Goal: Task Accomplishment & Management: Complete application form

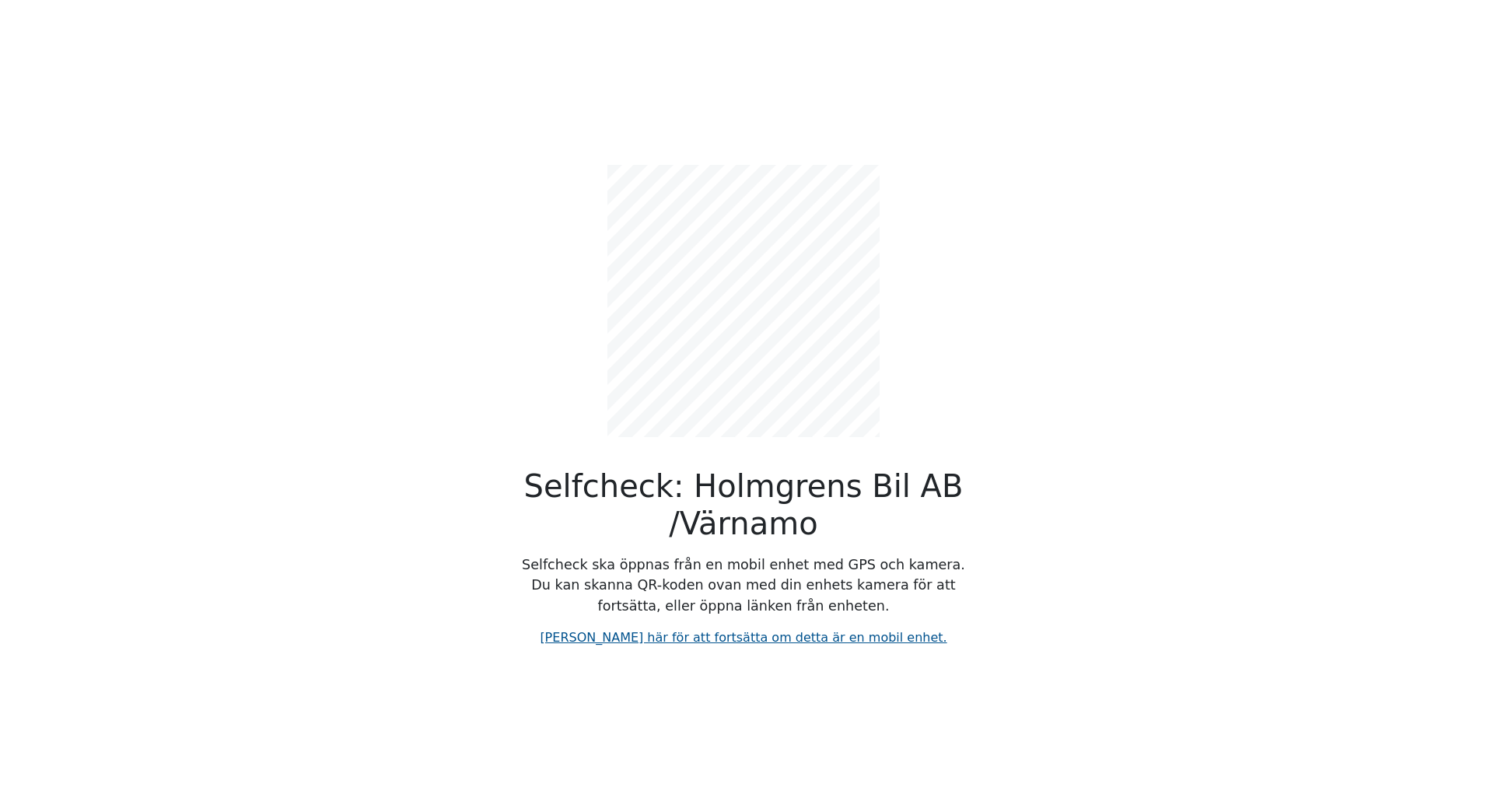
click at [737, 634] on link "[PERSON_NAME] här för att fortsätta om detta är en mobil enhet." at bounding box center [743, 637] width 407 height 15
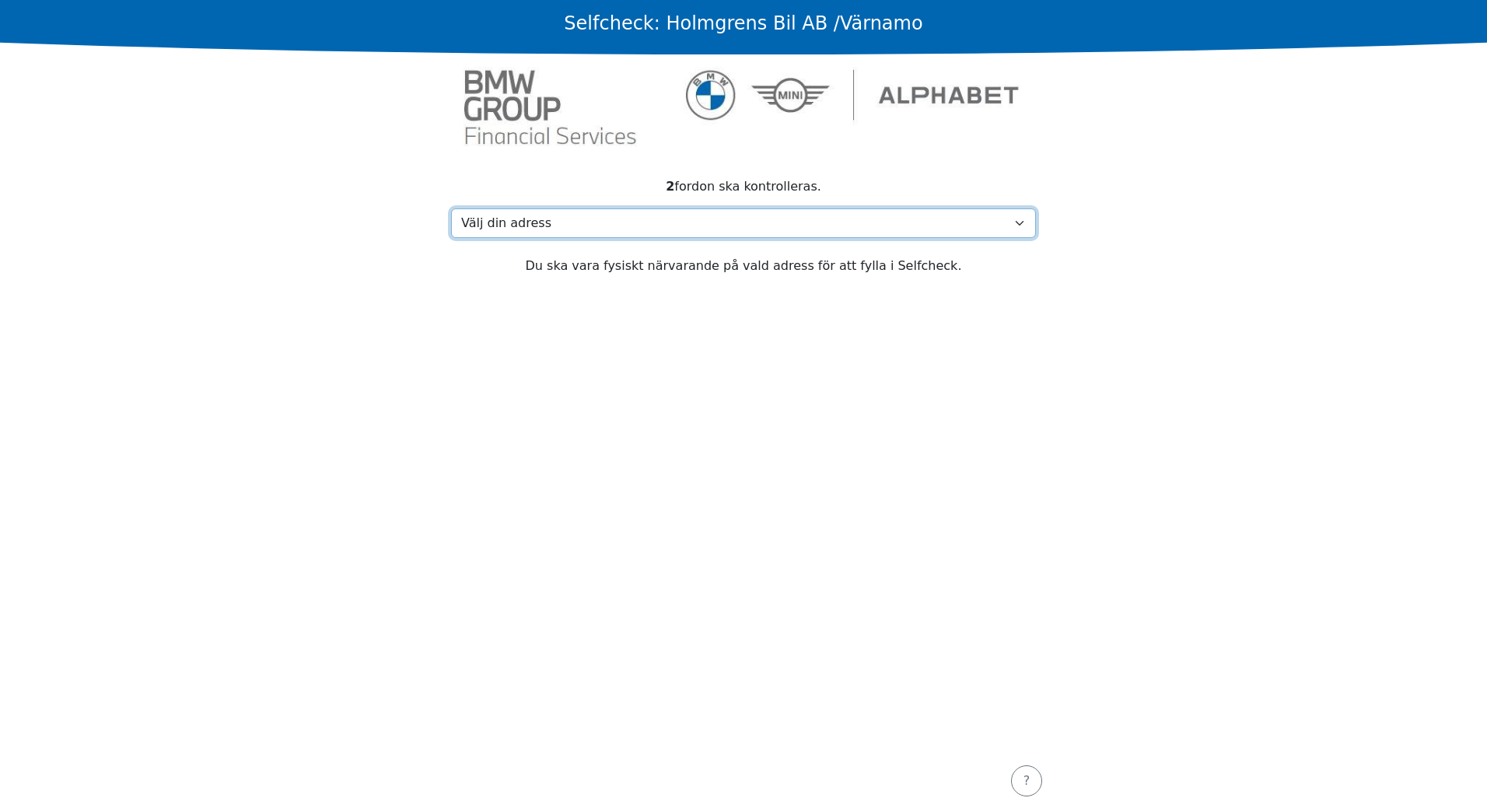
click at [554, 225] on select "Välj din adress [STREET_ADDRESS][GEOGRAPHIC_DATA] adress saknas" at bounding box center [744, 222] width 584 height 29
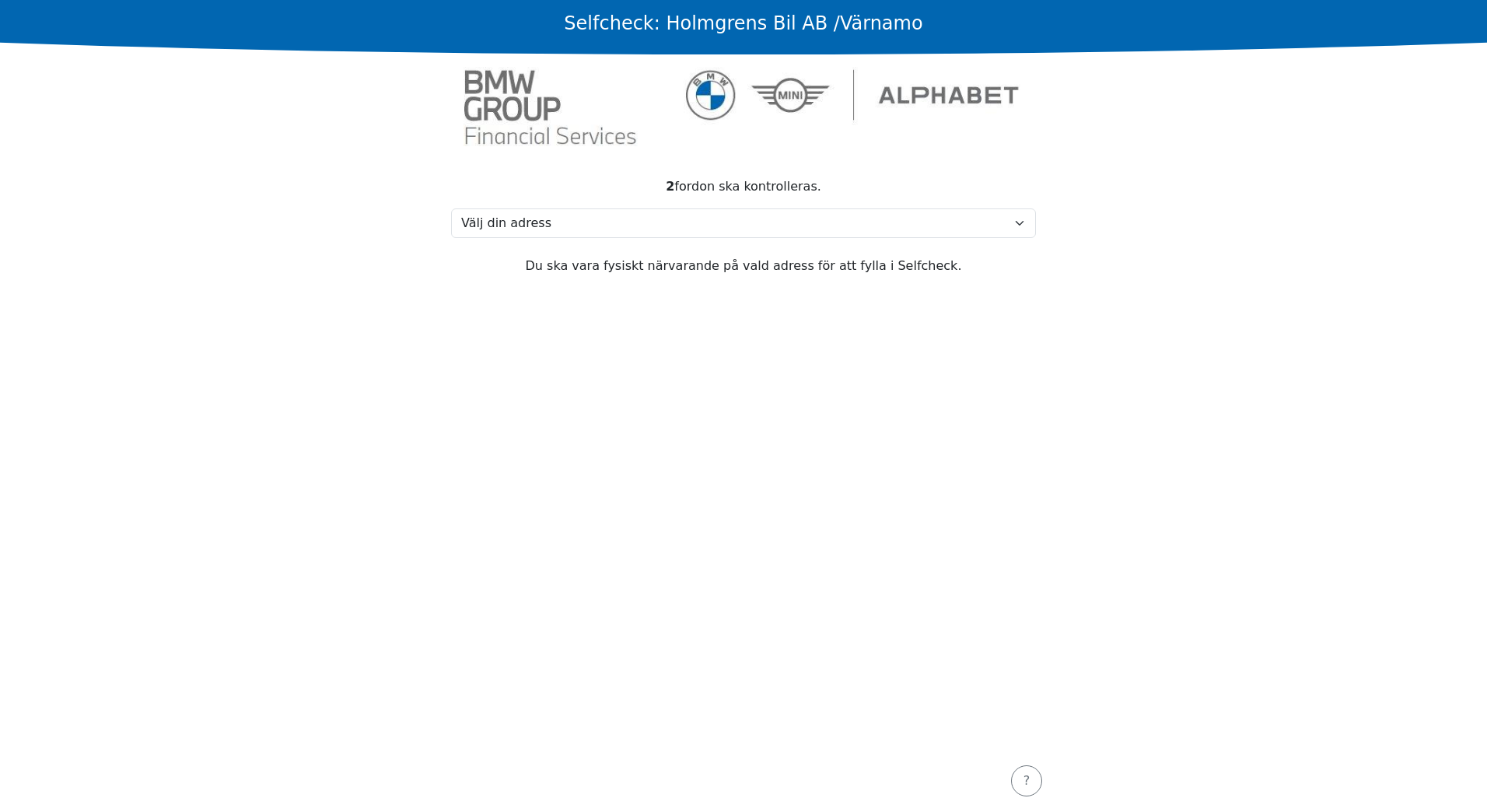
drag, startPoint x: 651, startPoint y: 373, endPoint x: 630, endPoint y: 295, distance: 80.8
click at [651, 373] on section "2 fordon ska kontrolleras. Välj din adress [STREET_ADDRESS][GEOGRAPHIC_DATA] ad…" at bounding box center [744, 454] width 622 height 590
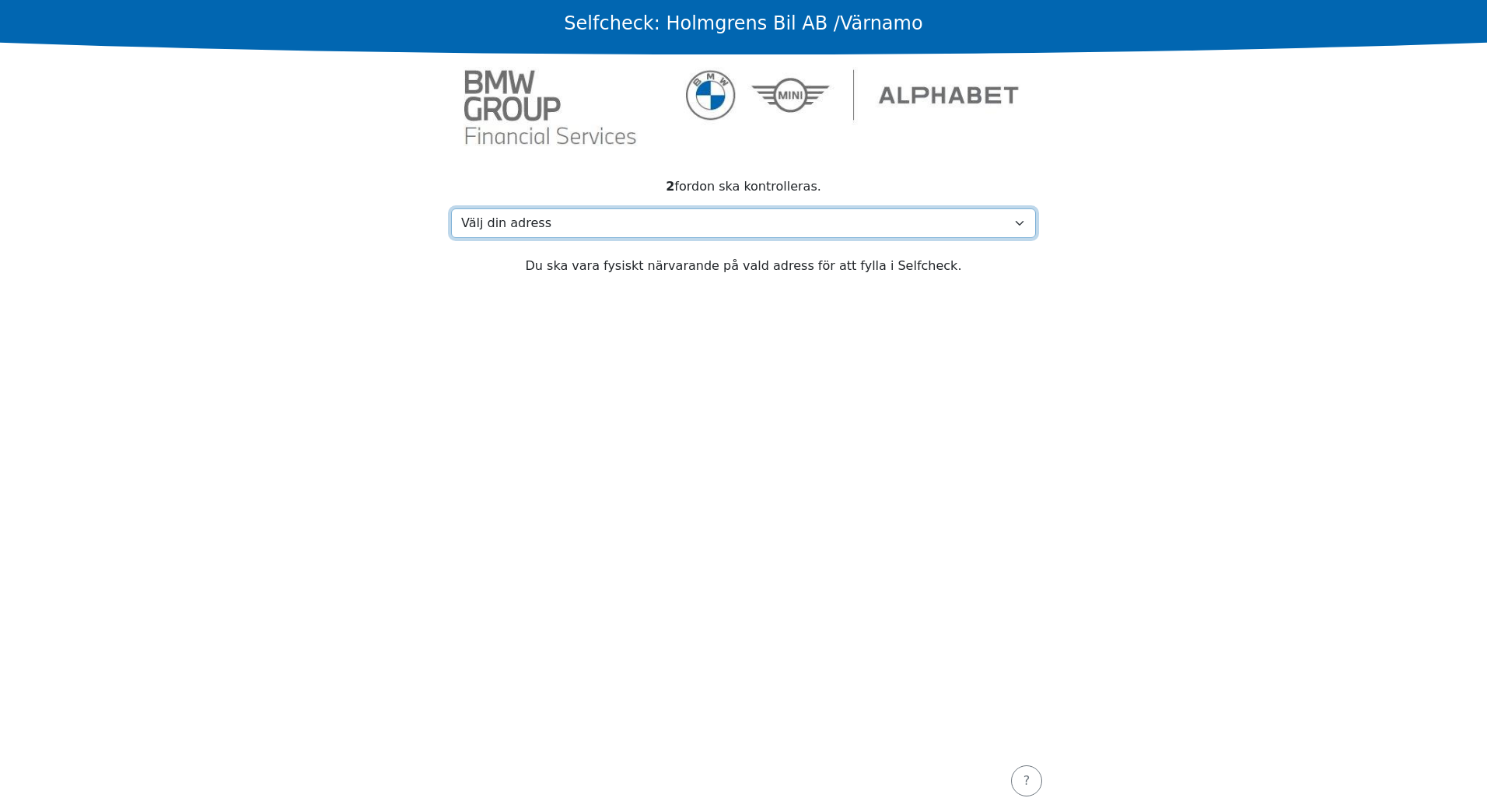
click at [587, 235] on select "Välj din adress [STREET_ADDRESS][GEOGRAPHIC_DATA] adress saknas" at bounding box center [744, 222] width 584 height 29
select select "8432"
click at [451, 208] on select "Välj din adress [STREET_ADDRESS][GEOGRAPHIC_DATA] adress saknas" at bounding box center [744, 222] width 584 height 29
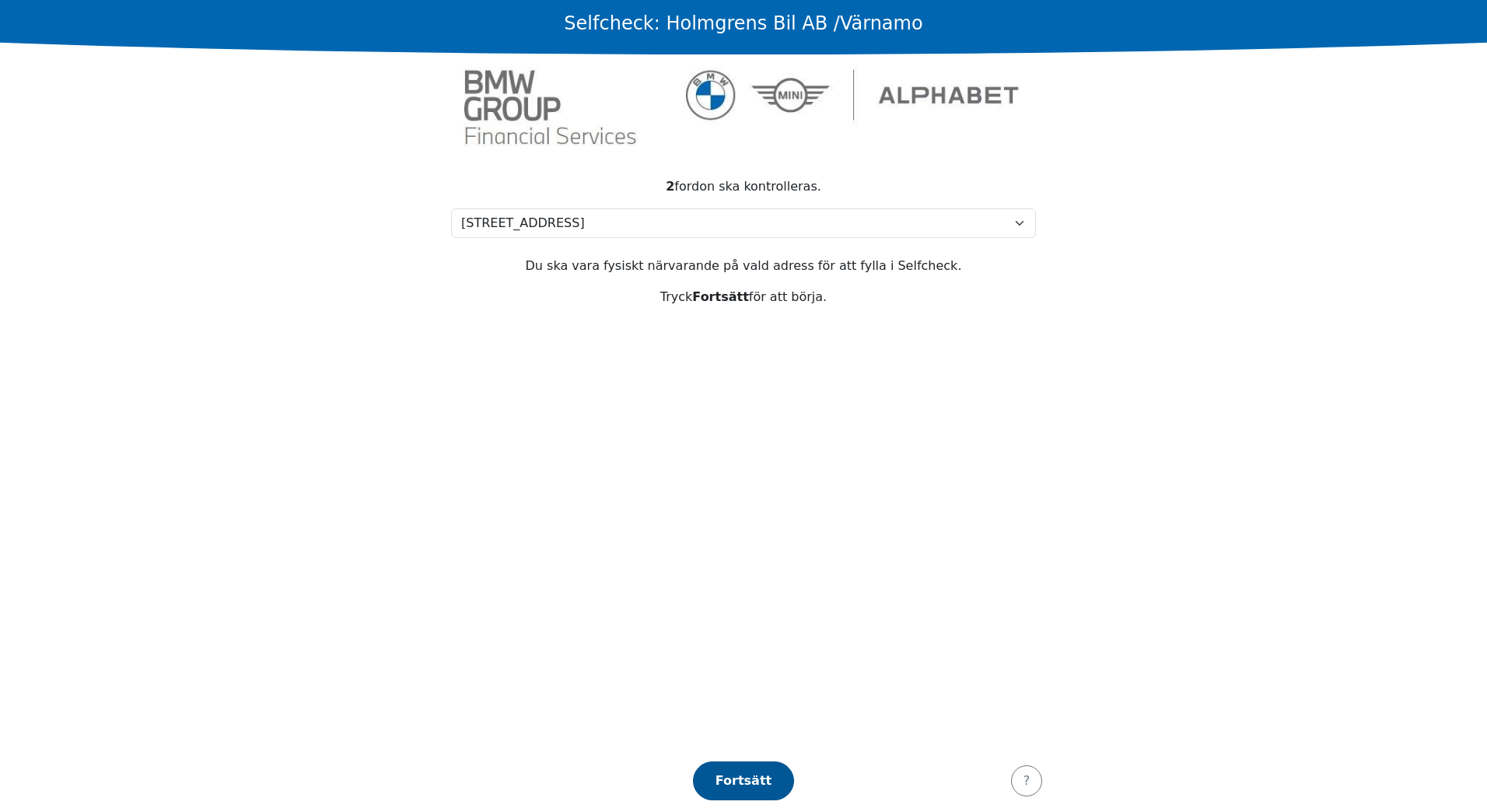
click at [737, 789] on div "Fortsätt" at bounding box center [744, 780] width 69 height 19
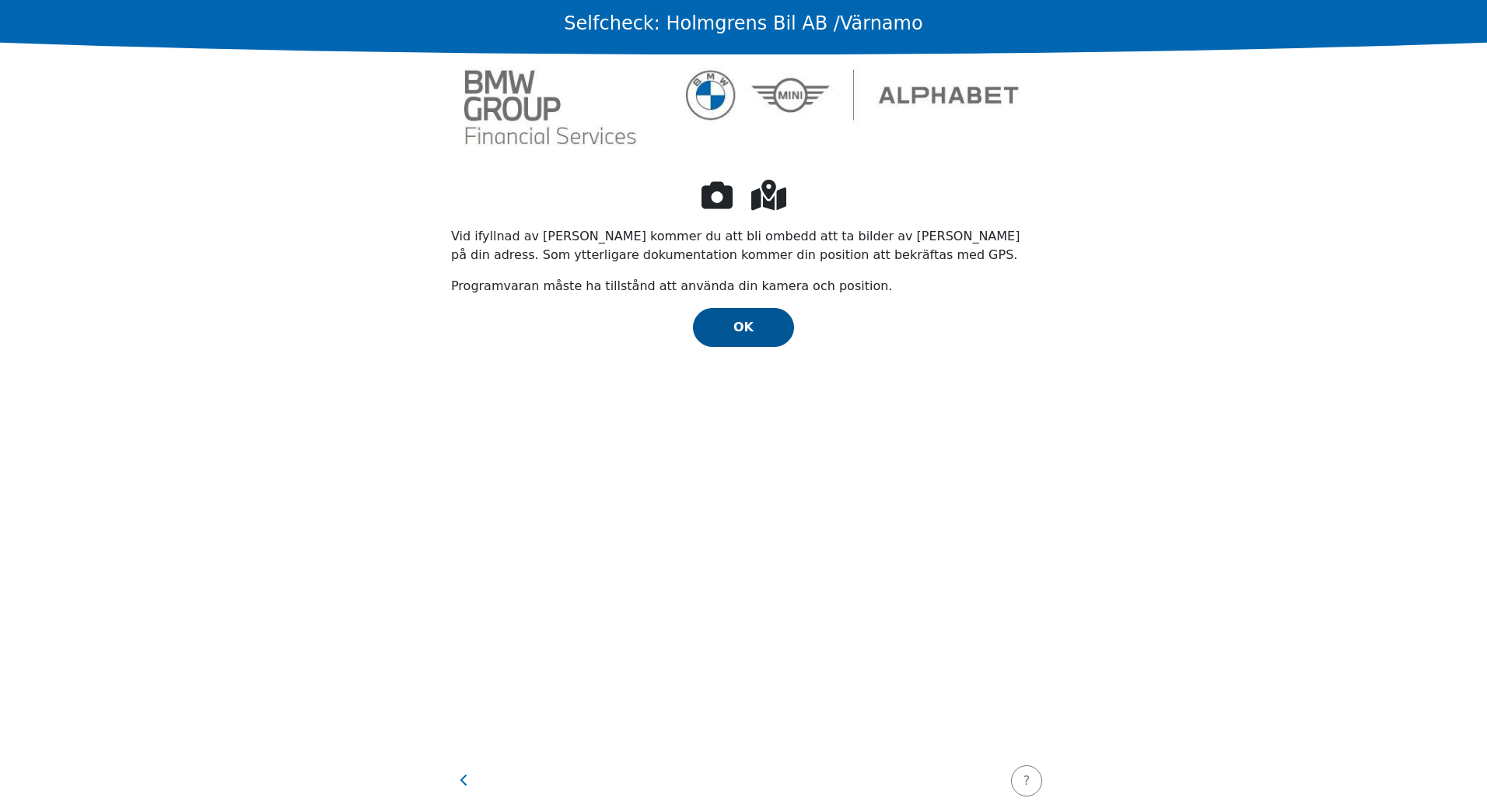
click at [728, 313] on button "OK" at bounding box center [743, 328] width 101 height 39
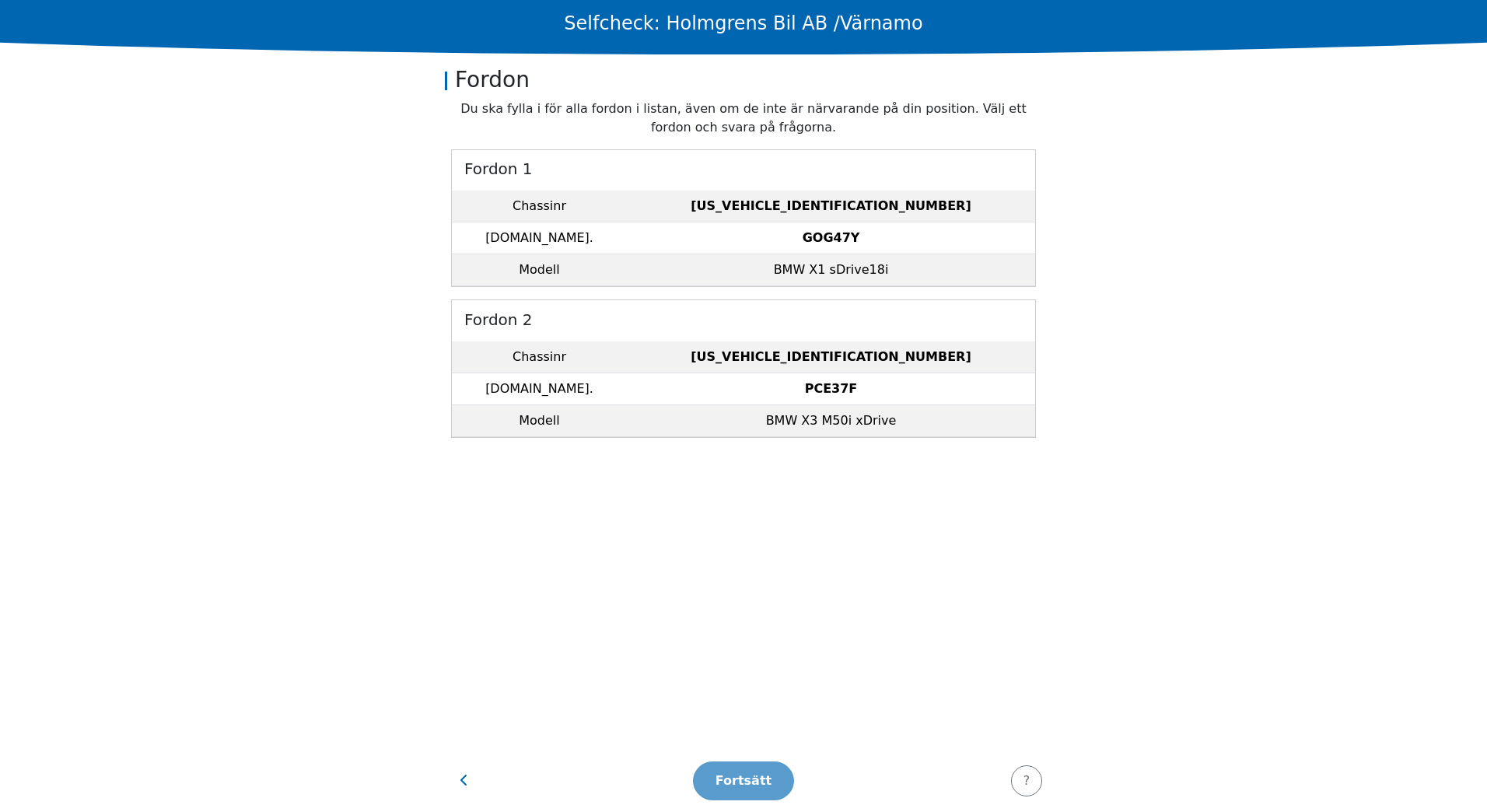
click at [825, 381] on strong "PCE37F" at bounding box center [831, 388] width 53 height 15
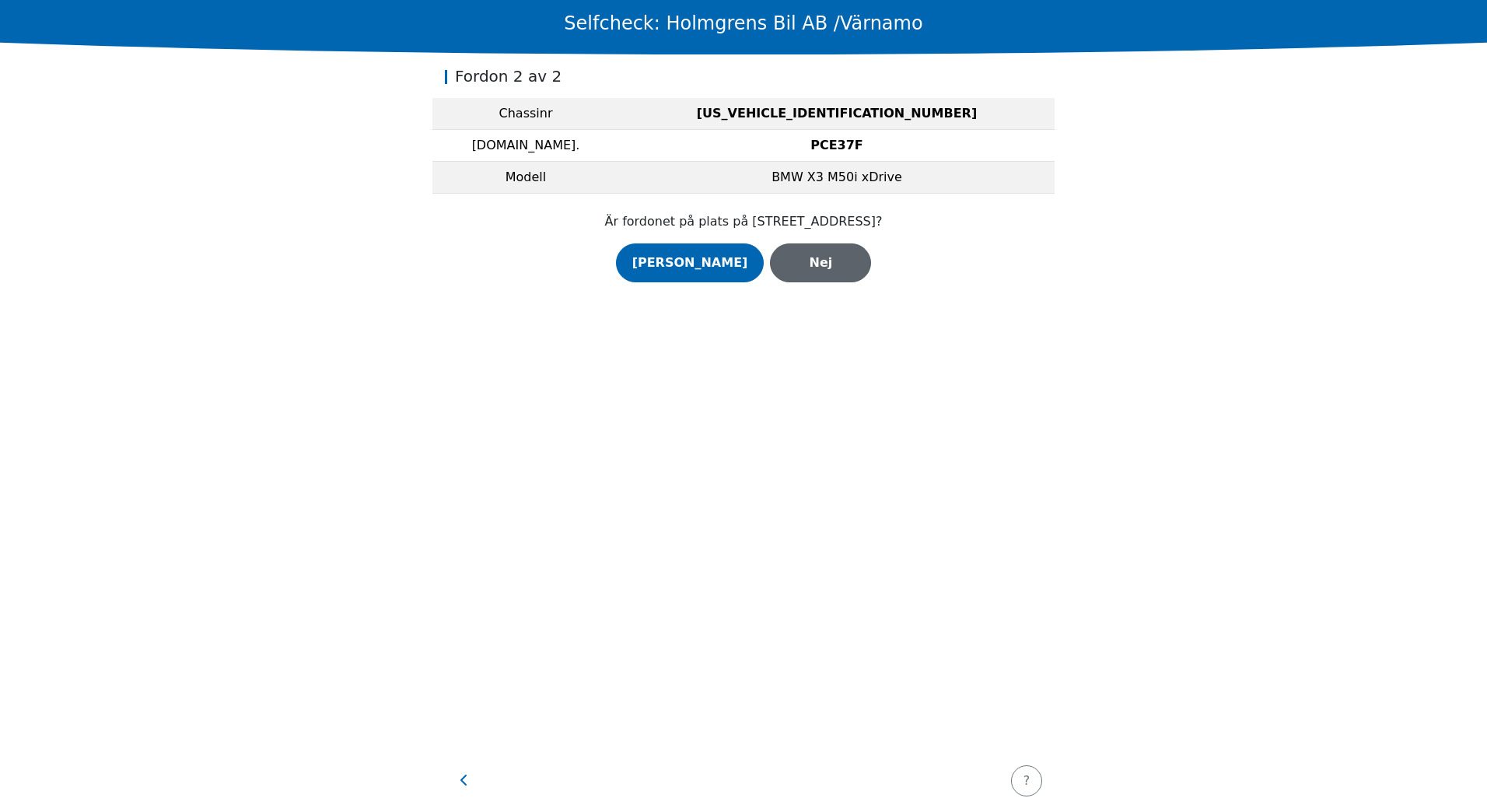
click at [796, 260] on div "Nej" at bounding box center [820, 263] width 69 height 19
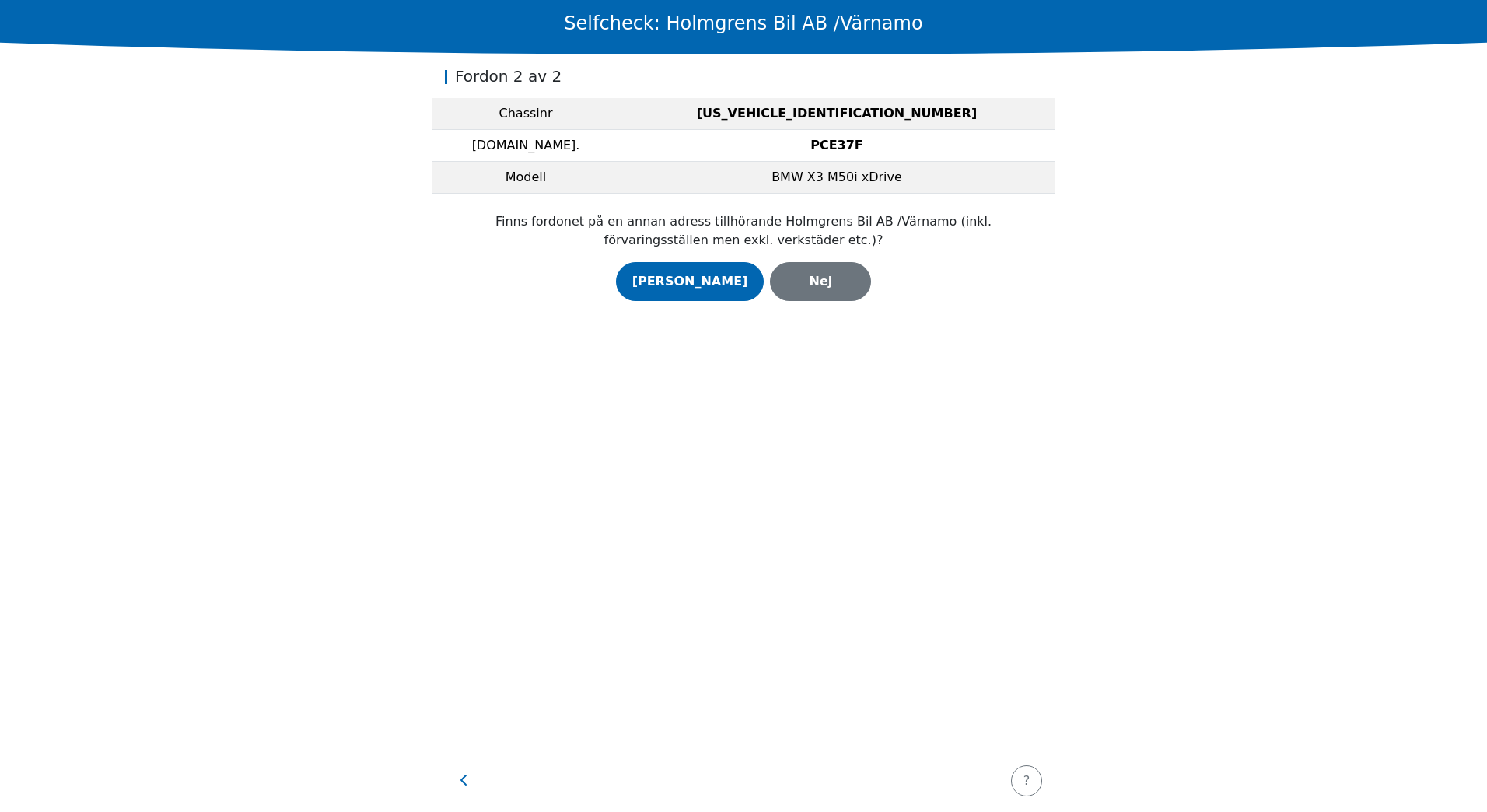
click at [635, 225] on p "Finns fordonet på en annan adress tillhörande Holmgrens Bil AB /Värnamo (inkl. …" at bounding box center [744, 231] width 584 height 38
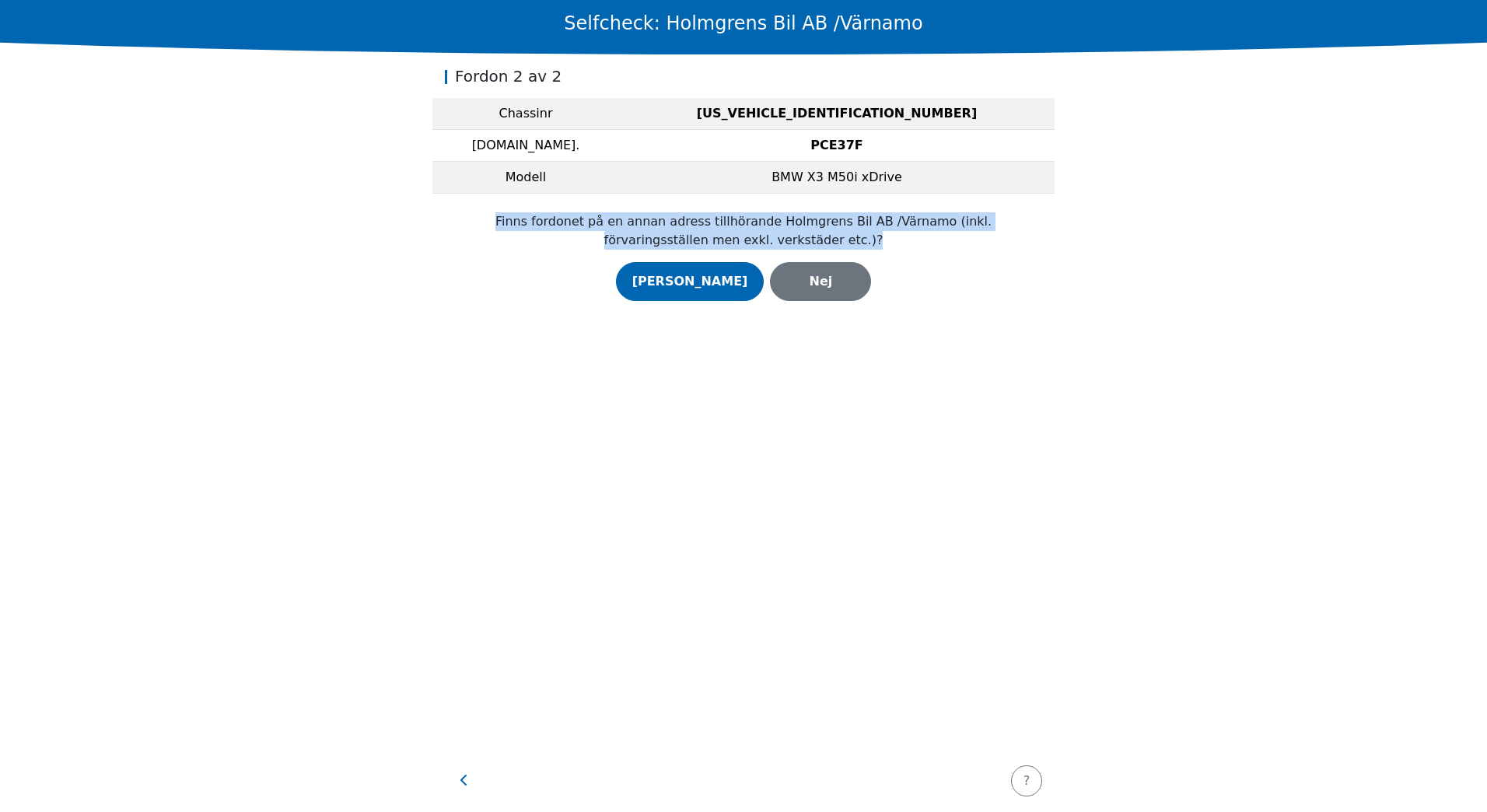
click at [635, 225] on p "Finns fordonet på en annan adress tillhörande Holmgrens Bil AB /Värnamo (inkl. …" at bounding box center [744, 231] width 584 height 38
drag, startPoint x: 635, startPoint y: 225, endPoint x: 832, endPoint y: 237, distance: 197.4
click at [832, 236] on p "Finns fordonet på en annan adress tillhörande Holmgrens Bil AB /Värnamo (inkl. …" at bounding box center [744, 231] width 584 height 38
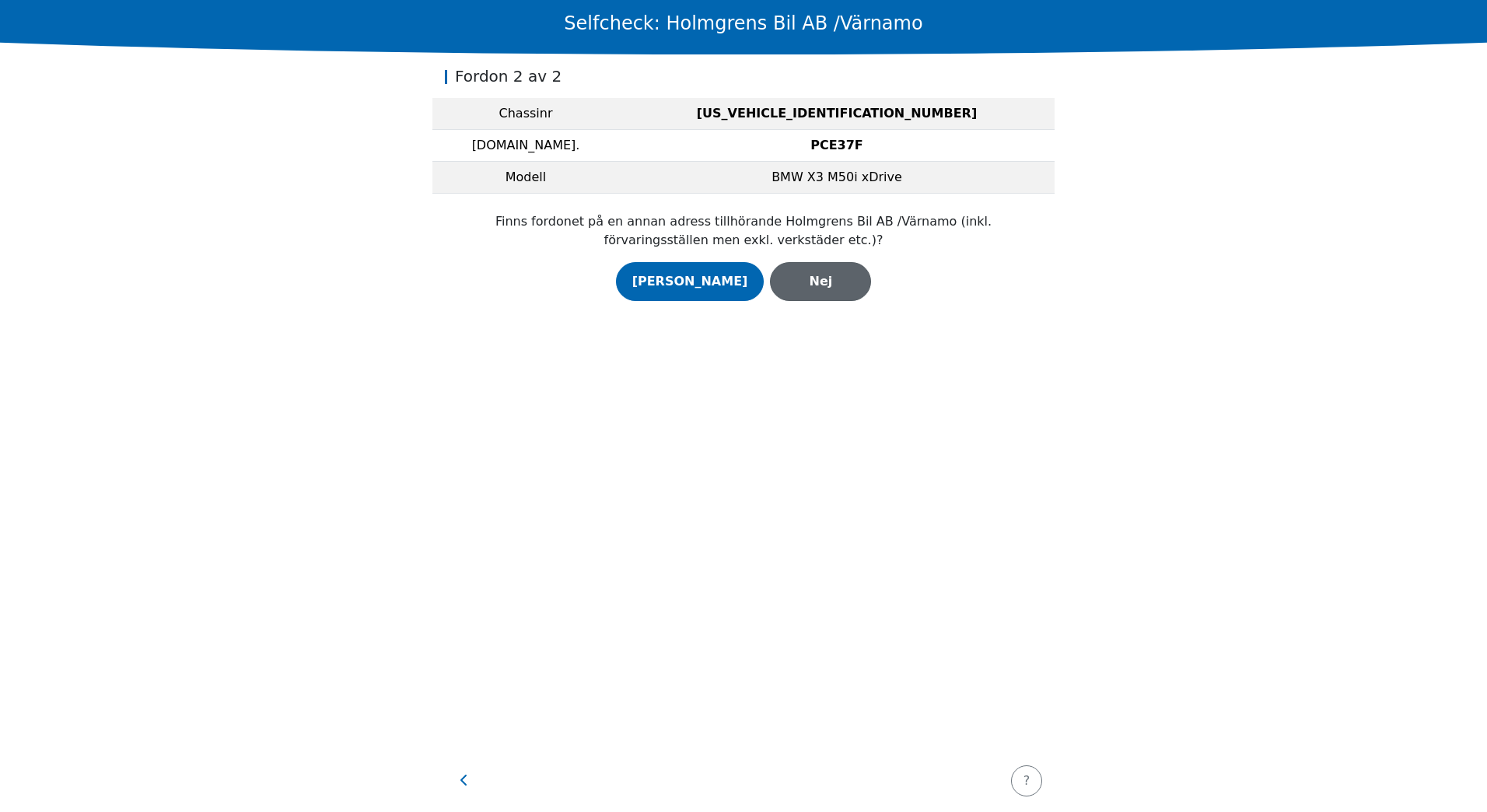
click at [795, 281] on div "Nej" at bounding box center [820, 281] width 69 height 19
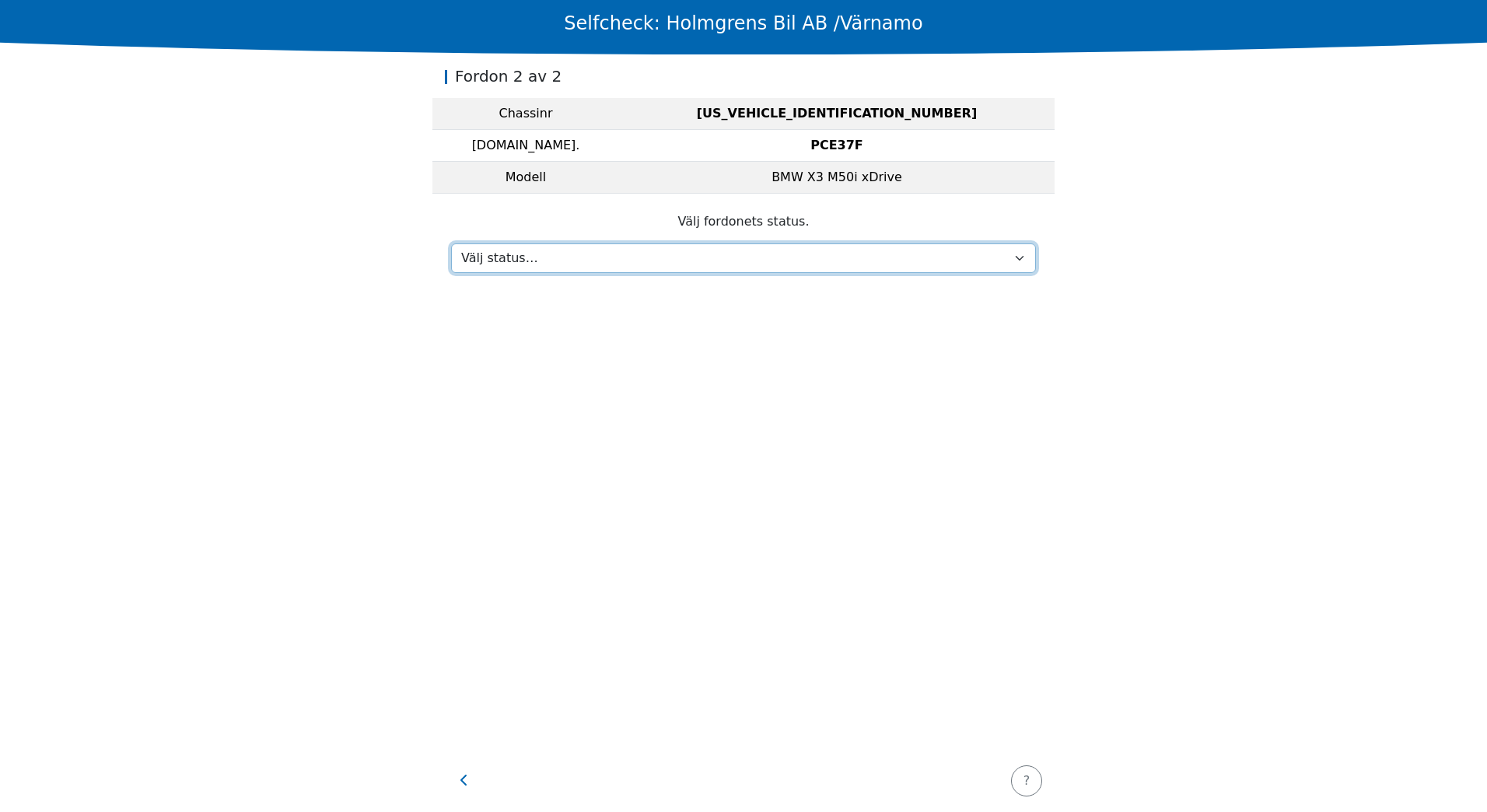
click at [699, 272] on select "Välj status… Maintenance Sold and delivered Not received In test drive Missing,…" at bounding box center [744, 257] width 584 height 29
select select "393"
click at [451, 243] on select "Välj status… Maintenance Sold and delivered Not received In test drive Missing,…" at bounding box center [744, 257] width 584 height 29
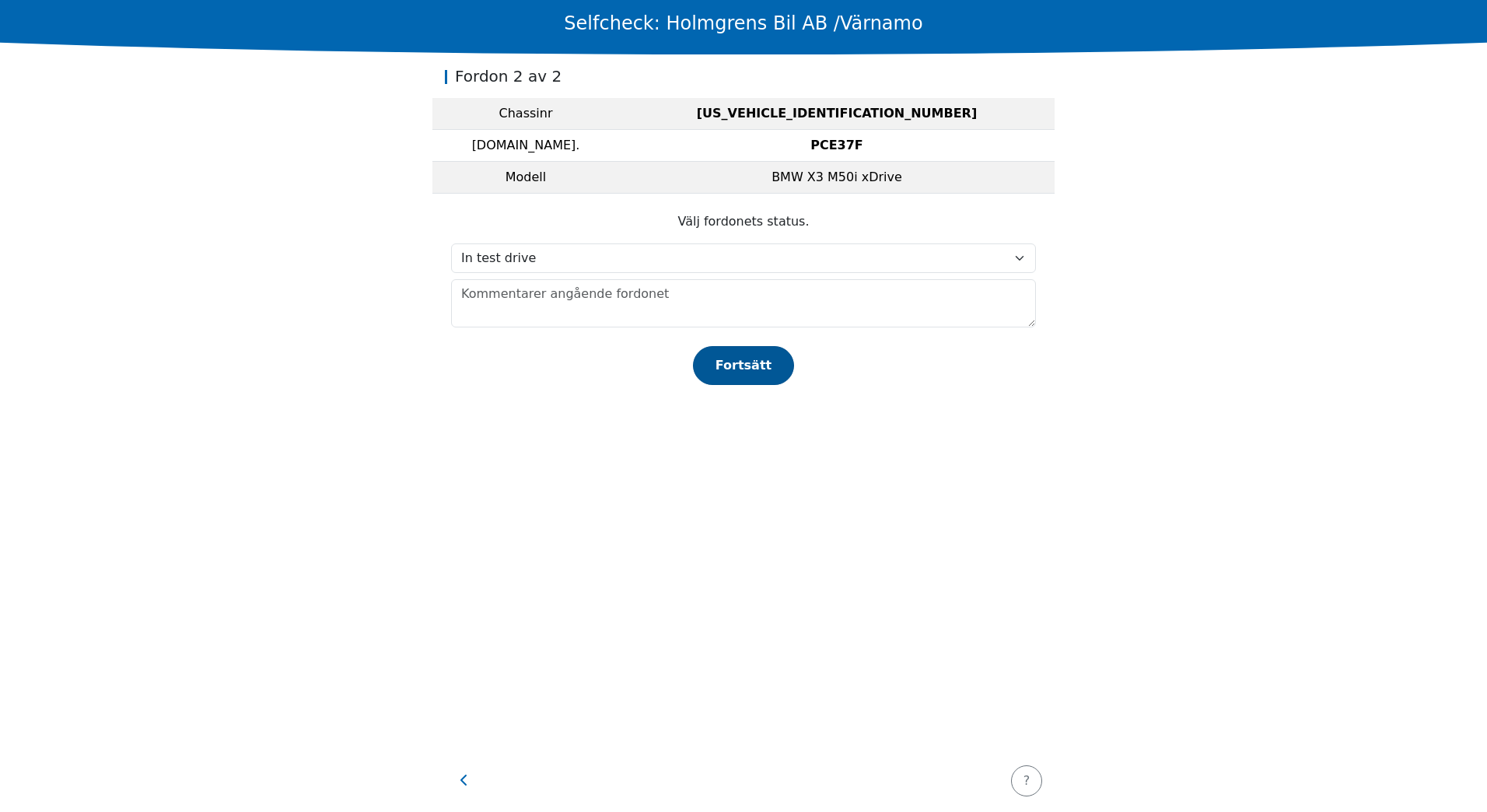
click at [721, 363] on div "Fortsätt" at bounding box center [744, 365] width 69 height 19
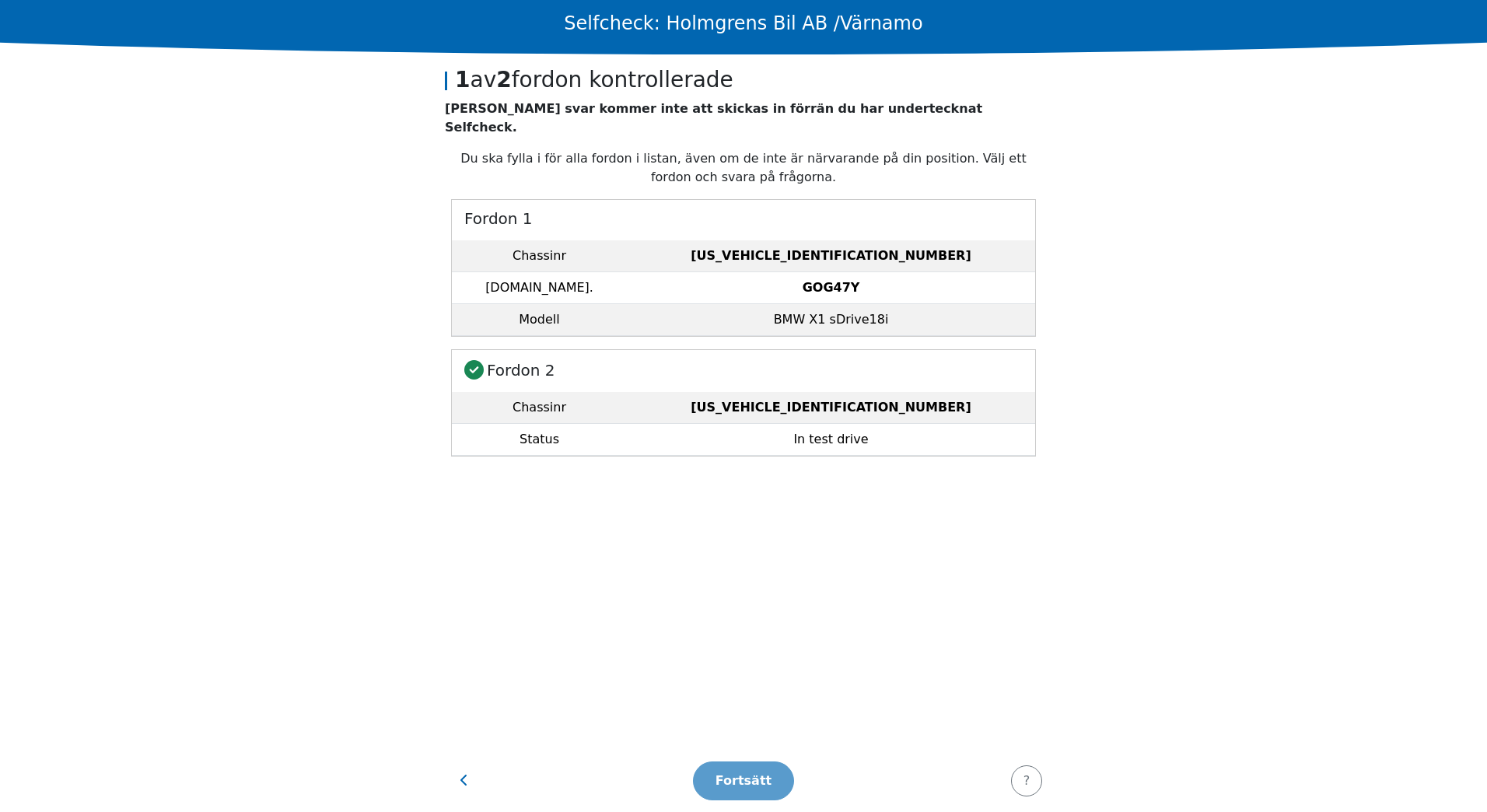
click at [752, 788] on footer "Fortsätt ?" at bounding box center [744, 781] width 622 height 63
